Goal: Information Seeking & Learning: Understand process/instructions

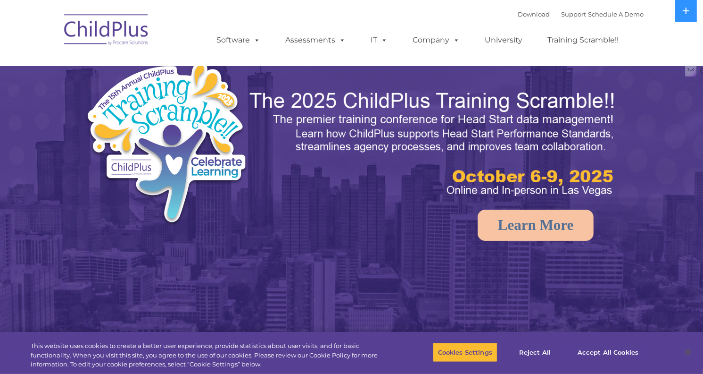
select select "MEDIUM"
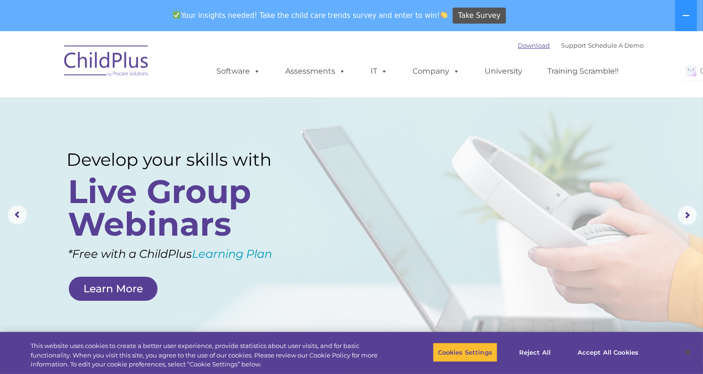
click at [525, 42] on link "Download" at bounding box center [534, 46] width 32 height 8
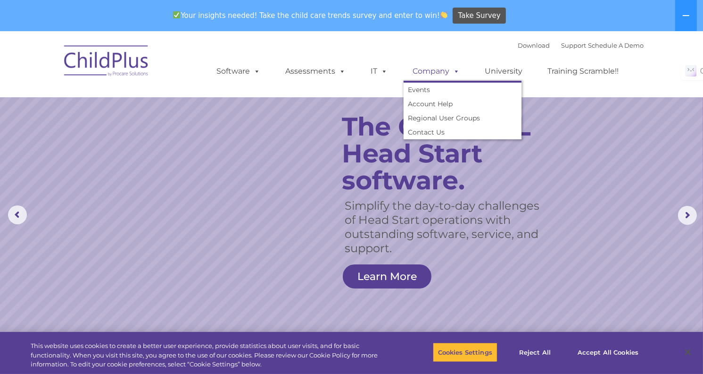
click at [458, 68] on span at bounding box center [455, 71] width 10 height 9
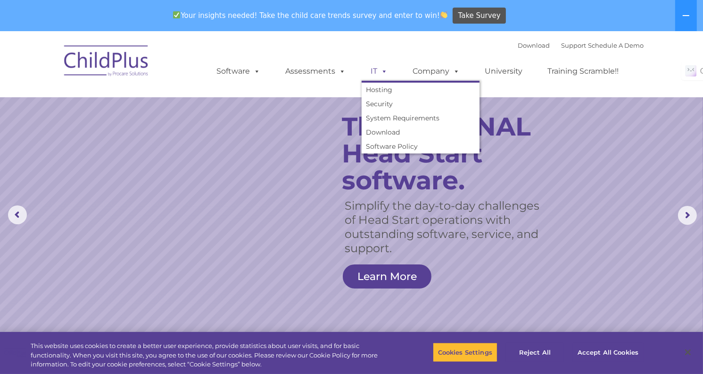
click at [387, 67] on span at bounding box center [383, 71] width 10 height 9
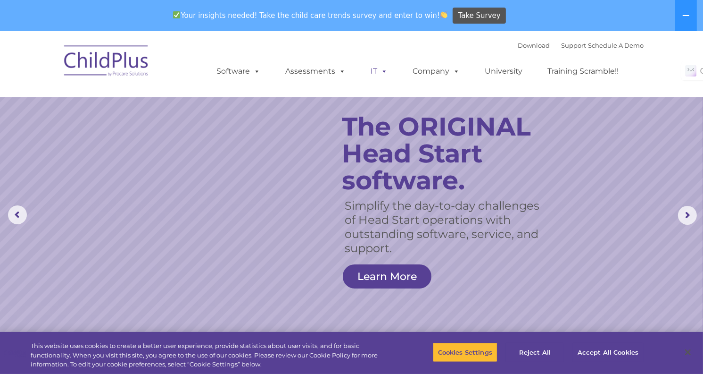
click at [387, 67] on span at bounding box center [383, 71] width 10 height 9
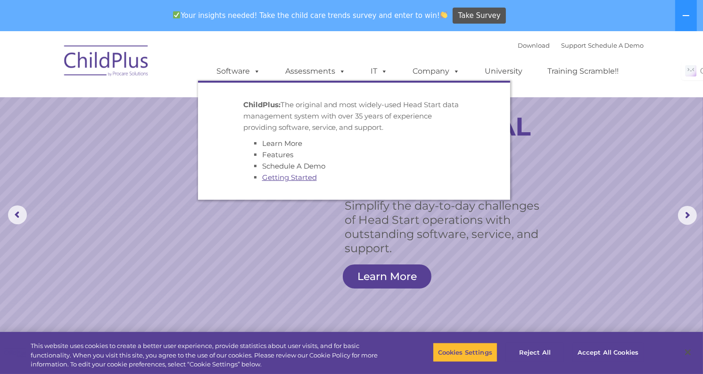
click at [294, 175] on link "Getting Started" at bounding box center [289, 177] width 55 height 9
